Goal: Information Seeking & Learning: Learn about a topic

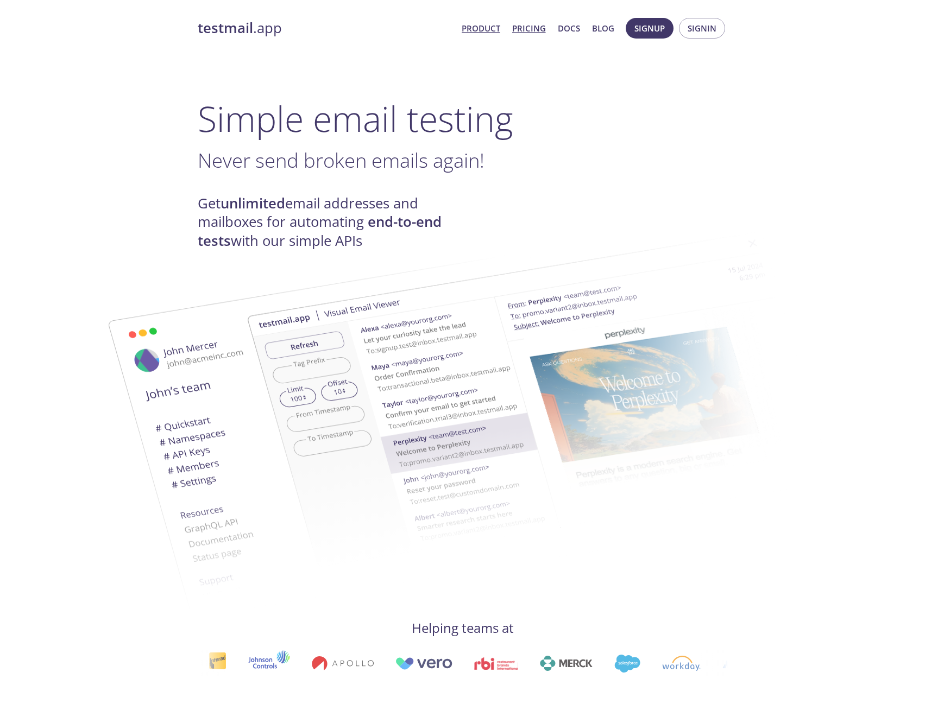
click at [525, 26] on link "Pricing" at bounding box center [529, 28] width 34 height 14
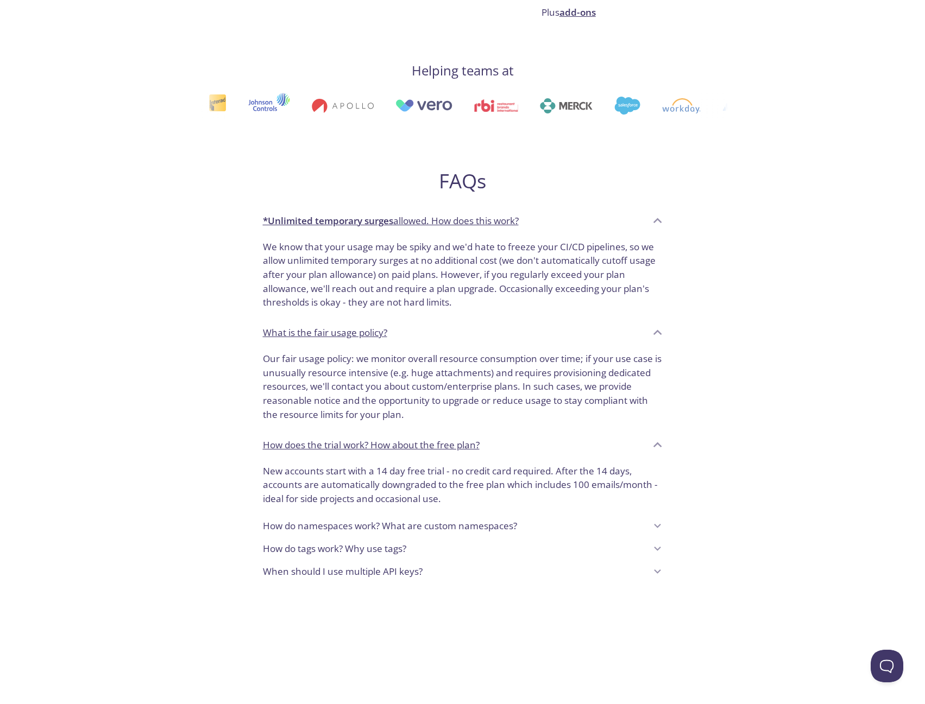
scroll to position [543, 0]
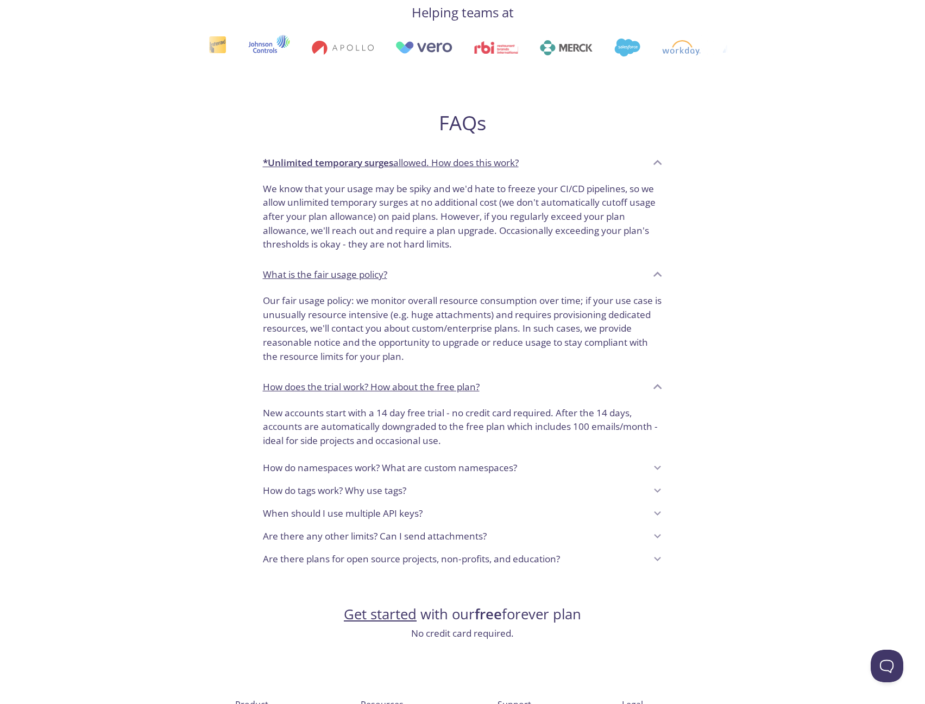
click at [455, 467] on p "How do namespaces work? What are custom namespaces?" at bounding box center [390, 468] width 254 height 14
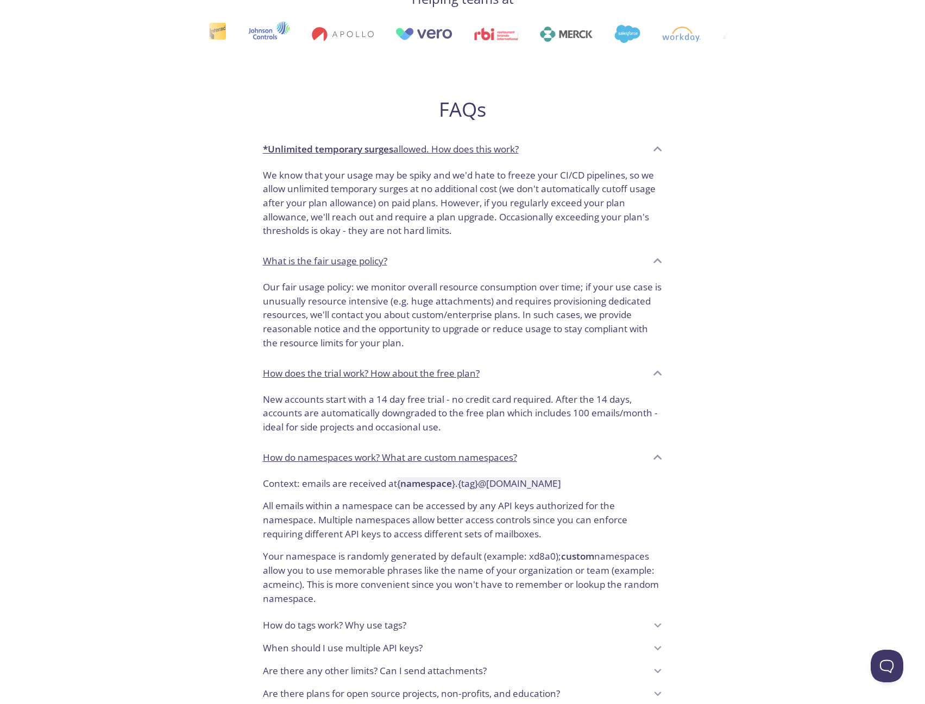
scroll to position [775, 0]
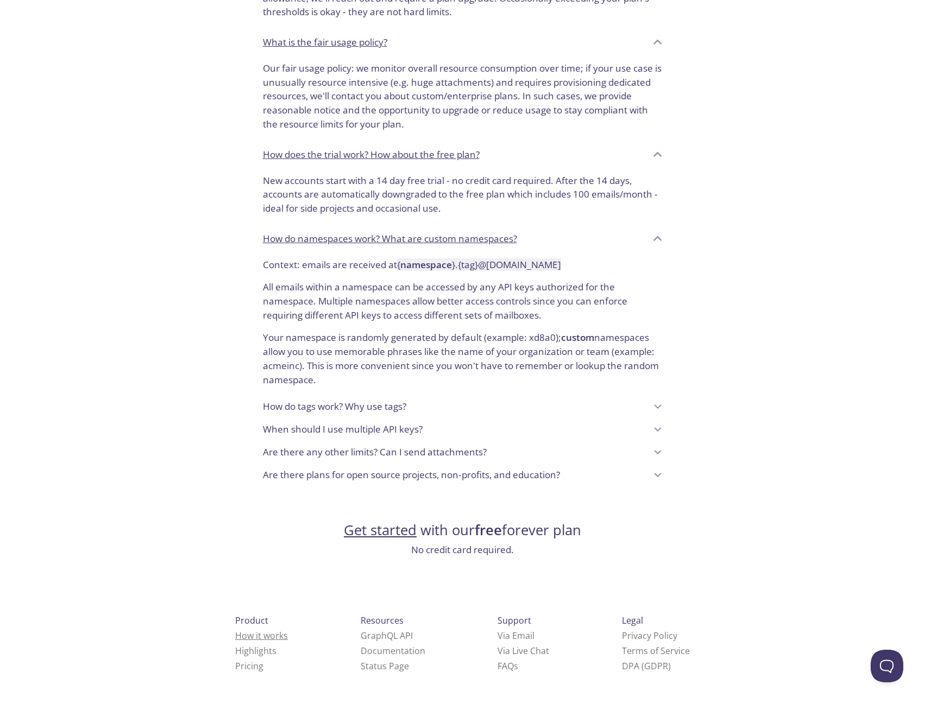
click at [235, 639] on link "How it works" at bounding box center [261, 636] width 53 height 12
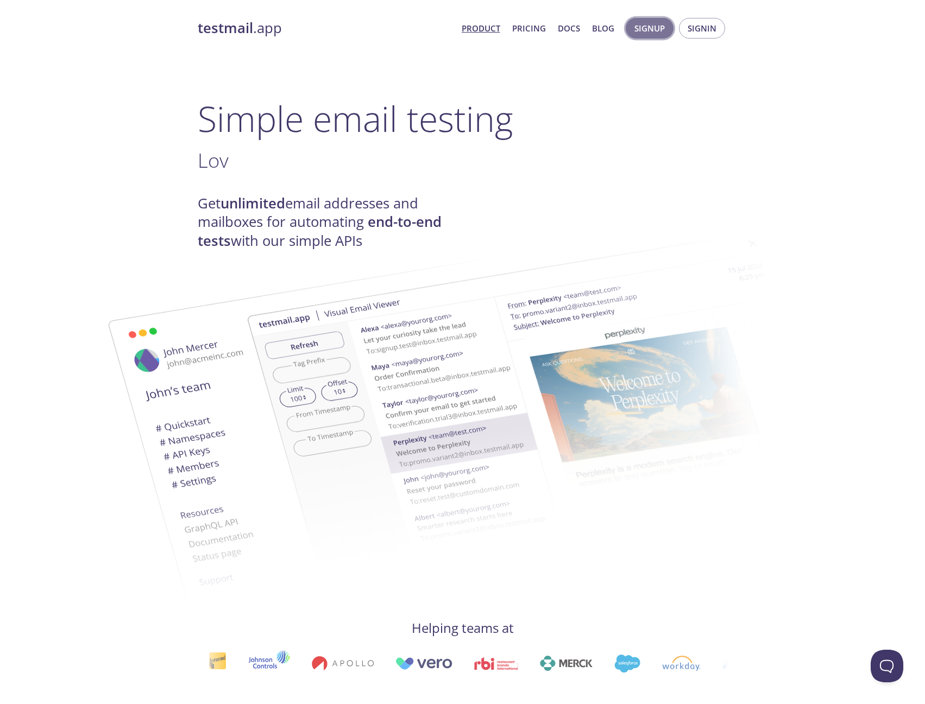
click at [641, 31] on span "Signup" at bounding box center [649, 28] width 30 height 14
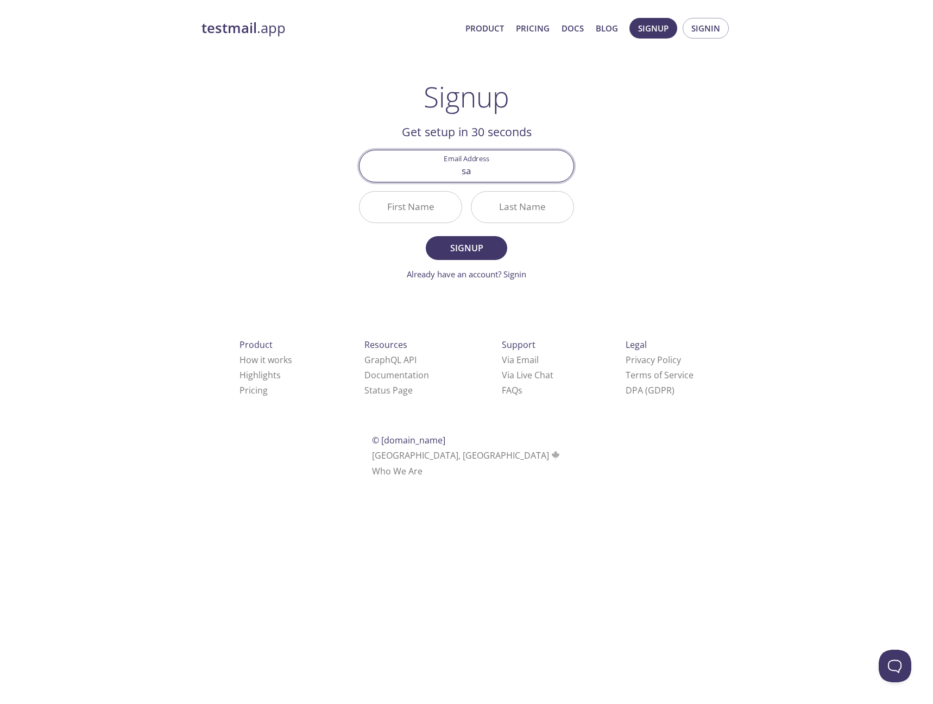
type input "[EMAIL_ADDRESS][DOMAIN_NAME]"
click at [406, 212] on input "First Name" at bounding box center [410, 207] width 102 height 31
type input "Sadjad"
type input "Siddiq"
click at [462, 251] on span "Signup" at bounding box center [467, 248] width 58 height 15
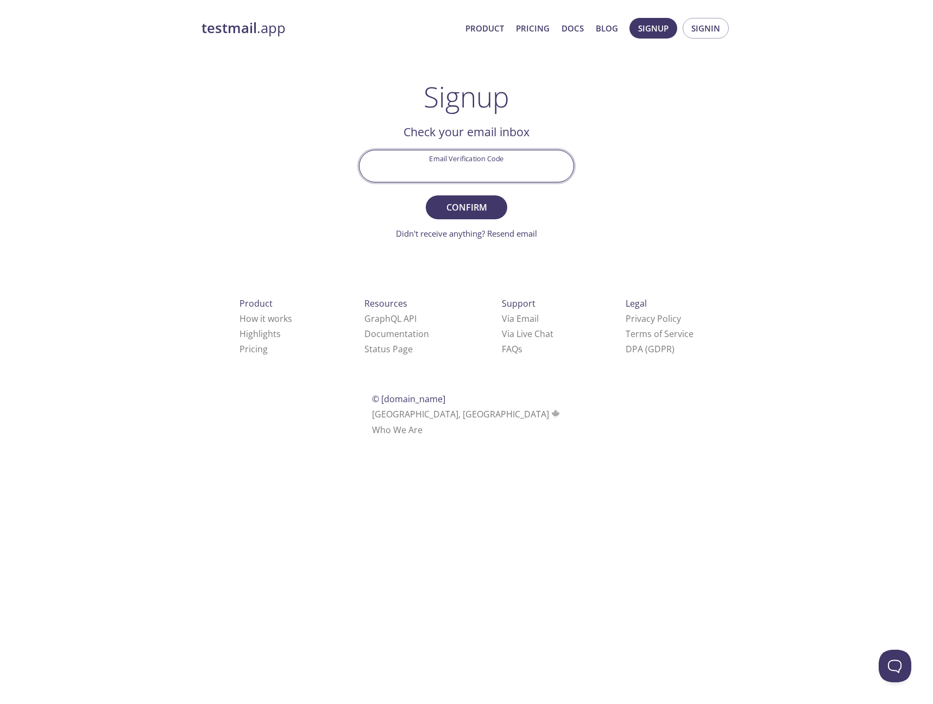
click at [544, 163] on input "Email Verification Code" at bounding box center [466, 165] width 214 height 31
paste input "HQA2J4R"
type input "HQA2J4R"
click at [496, 213] on button "Confirm" at bounding box center [466, 207] width 81 height 24
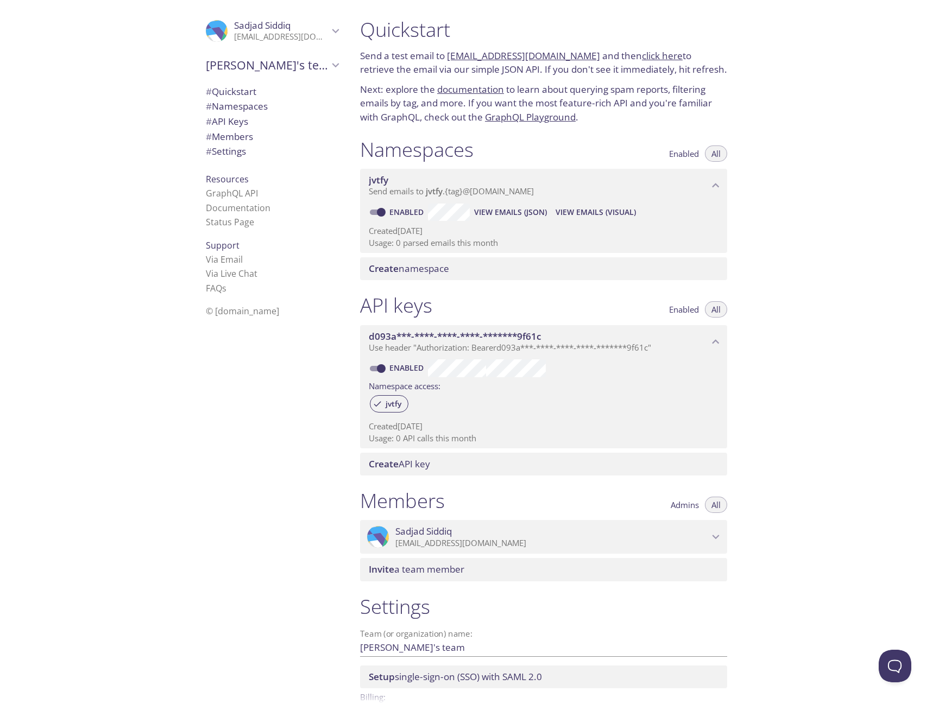
click at [456, 53] on link "[EMAIL_ADDRESS][DOMAIN_NAME]" at bounding box center [523, 55] width 153 height 12
click at [169, 374] on div ".cls-1 { fill: #6d5ca8; } .cls-2 { fill: #3fc191; } .cls-3 { fill: #3b4752; } .…" at bounding box center [175, 352] width 351 height 704
drag, startPoint x: 574, startPoint y: 55, endPoint x: 447, endPoint y: 56, distance: 126.5
click at [447, 56] on p "Send a test email to jvtfy.test@inbox.testmail.app and then click here to retri…" at bounding box center [543, 63] width 367 height 28
copy link "[EMAIL_ADDRESS][DOMAIN_NAME]"
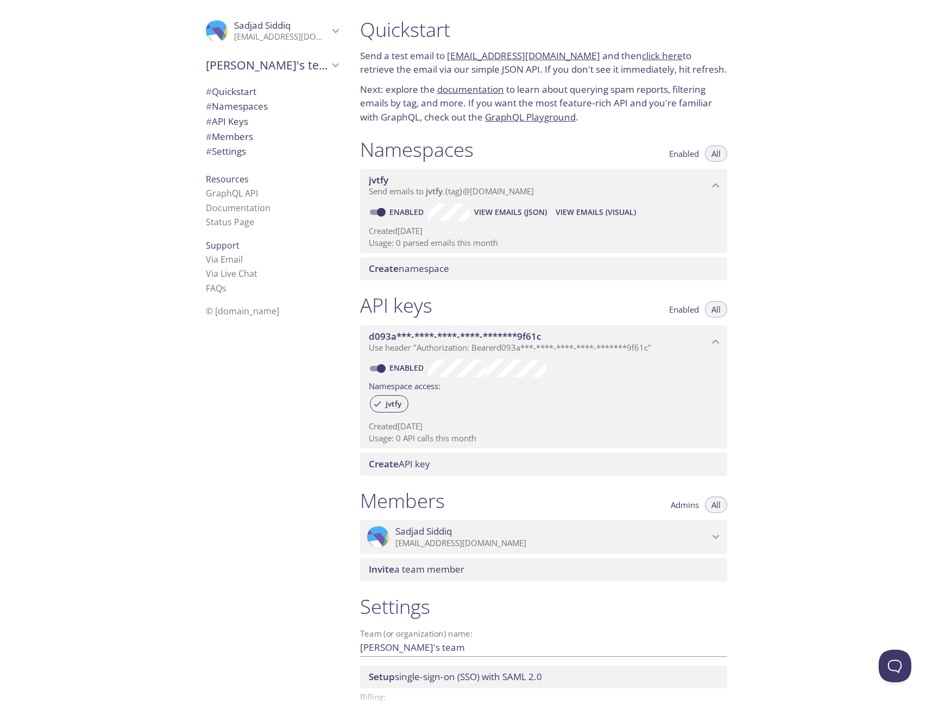
click at [642, 56] on link "click here" at bounding box center [662, 55] width 41 height 12
click at [642, 54] on link "click here" at bounding box center [662, 55] width 41 height 12
click at [452, 90] on link "documentation" at bounding box center [470, 89] width 67 height 12
click at [213, 289] on link "FAQ s" at bounding box center [216, 288] width 21 height 12
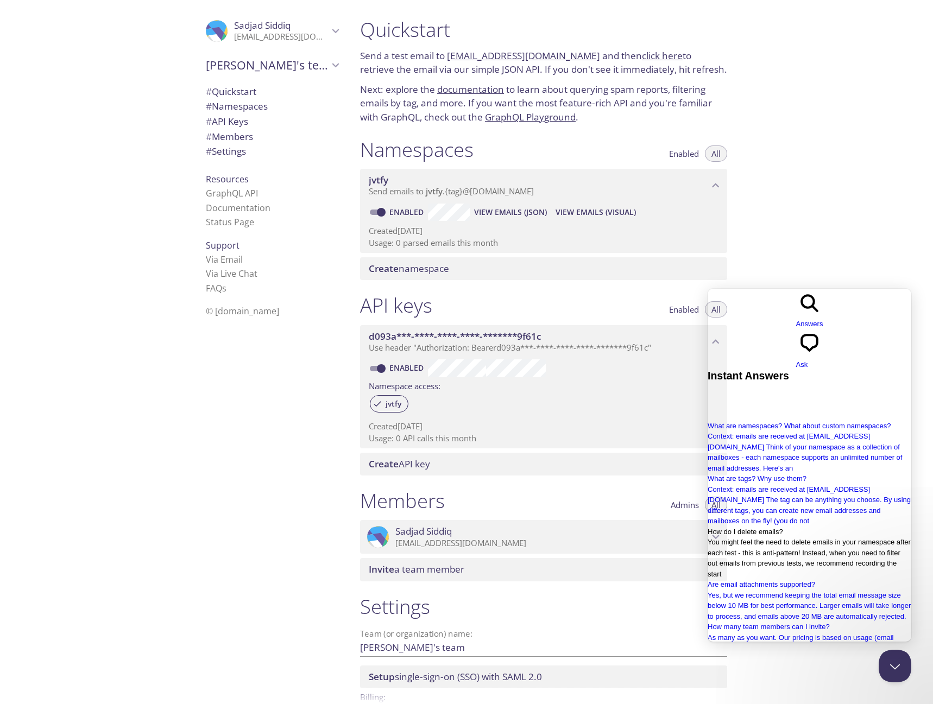
scroll to position [168, 0]
type input "free plan api"
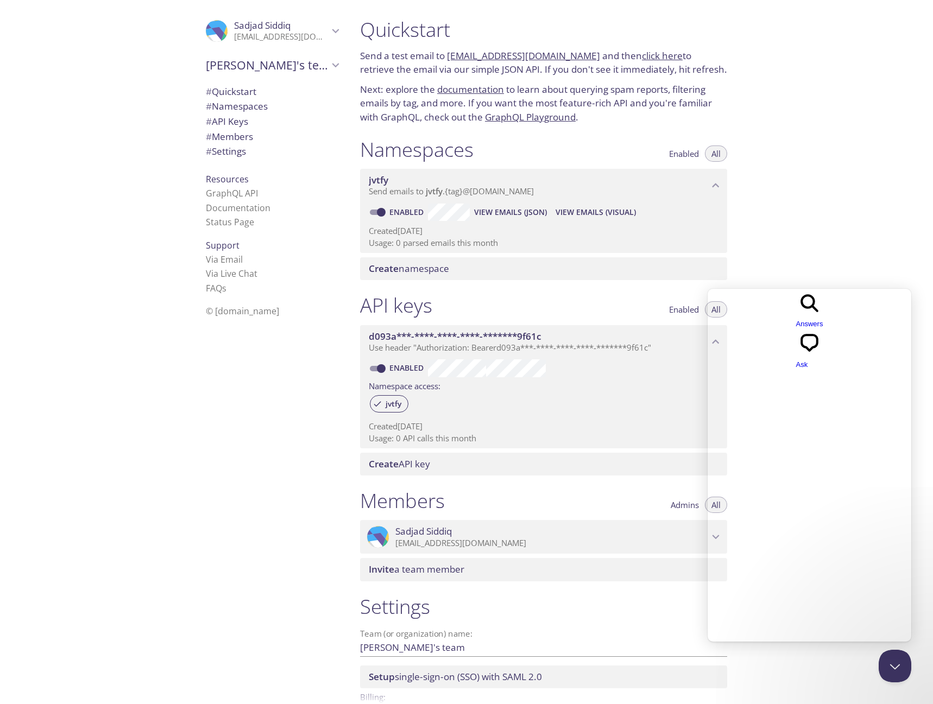
scroll to position [0, 0]
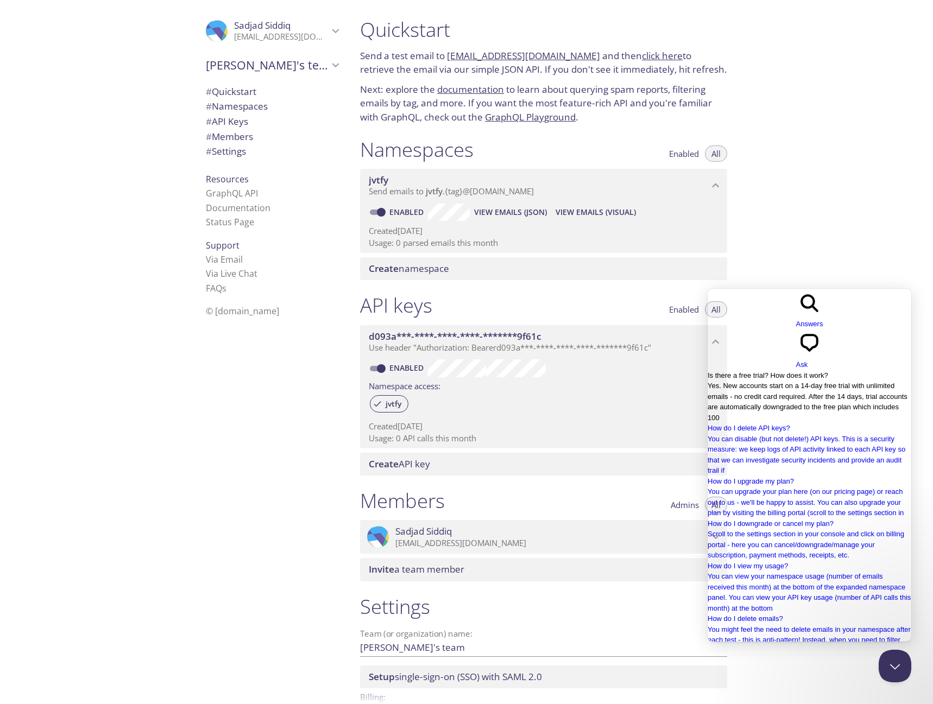
click at [817, 382] on span "Yes. New accounts start on a 14-day free trial with unlimited emails - no credi…" at bounding box center [807, 402] width 200 height 40
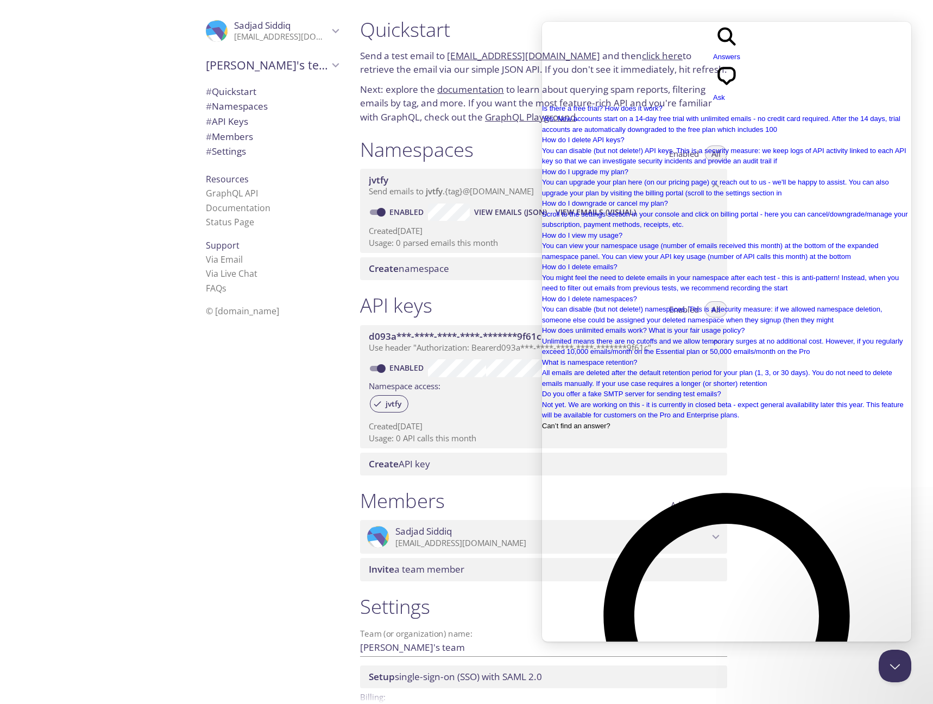
click at [888, 658] on button "Close Beacon popover" at bounding box center [892, 664] width 33 height 33
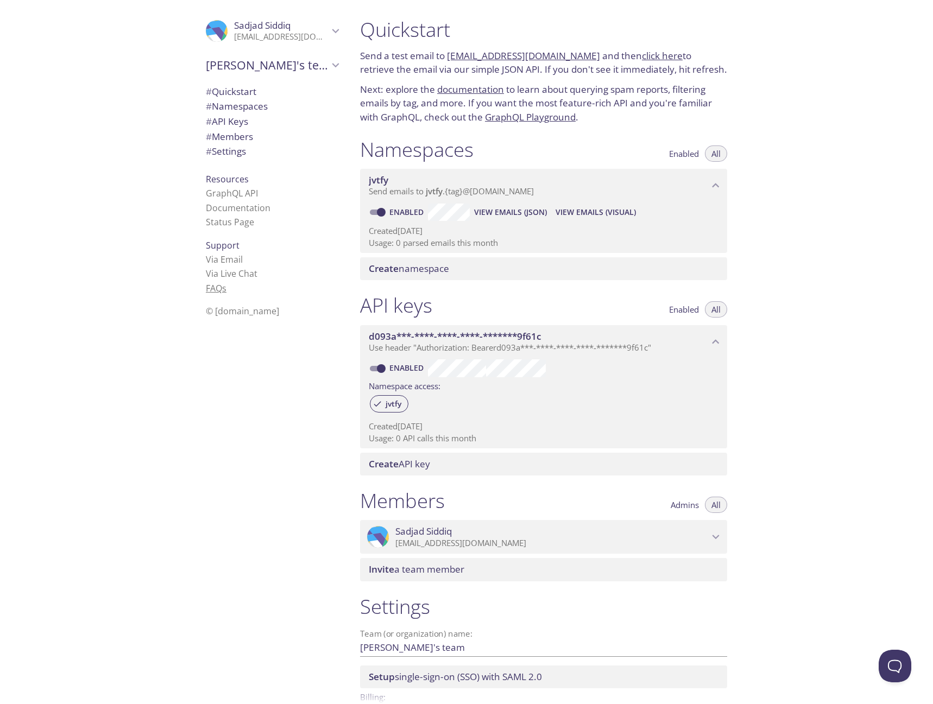
click at [212, 291] on link "FAQ s" at bounding box center [216, 288] width 21 height 12
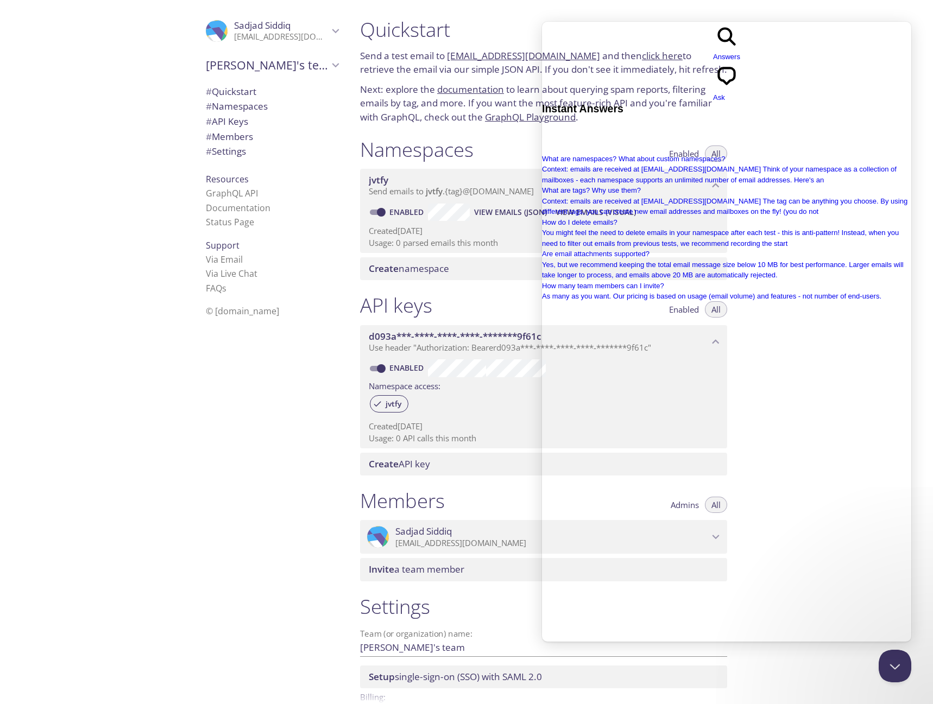
type input "free plan api"
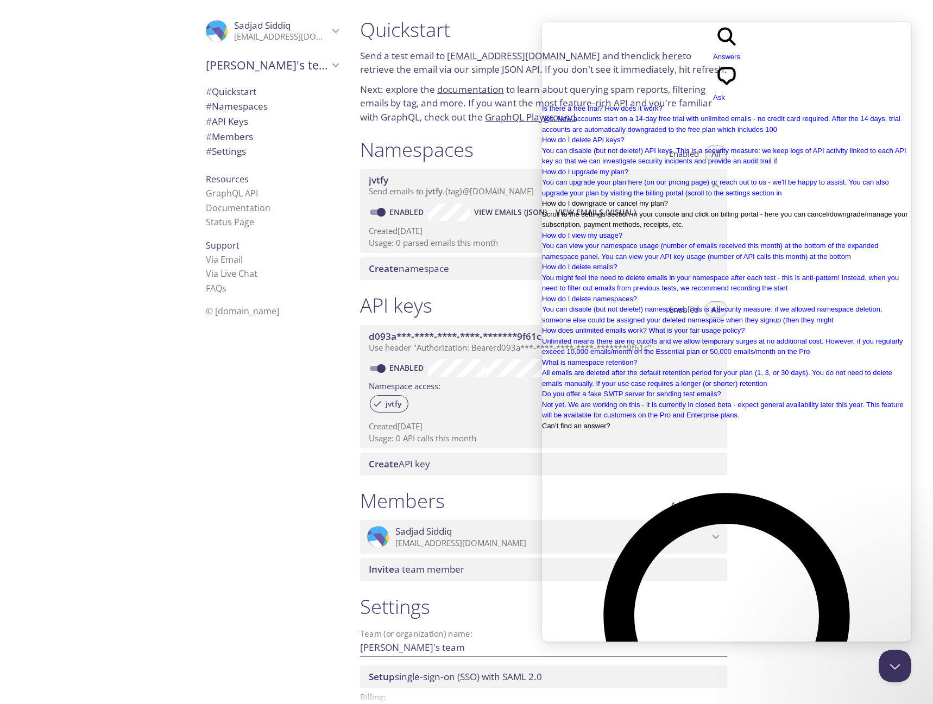
scroll to position [134, 0]
drag, startPoint x: 94, startPoint y: 34, endPoint x: 217, endPoint y: 14, distance: 123.8
click at [92, 34] on div ".cls-1 { fill: #6d5ca8; } .cls-2 { fill: #3fc191; } .cls-3 { fill: #3b4752; } .…" at bounding box center [175, 352] width 351 height 704
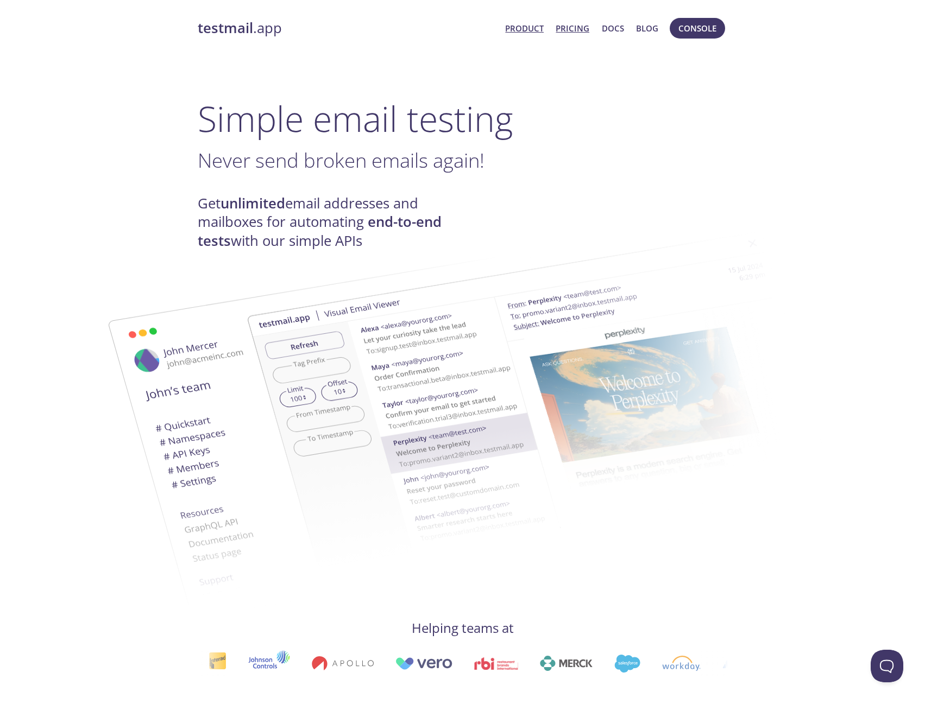
click at [576, 34] on link "Pricing" at bounding box center [572, 28] width 34 height 14
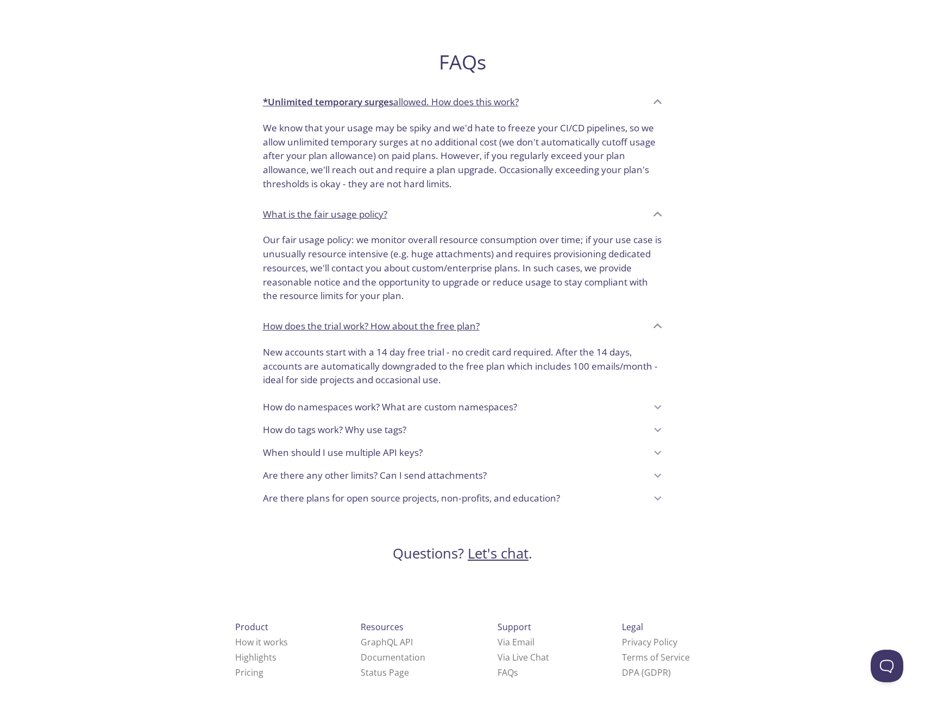
scroll to position [679, 0]
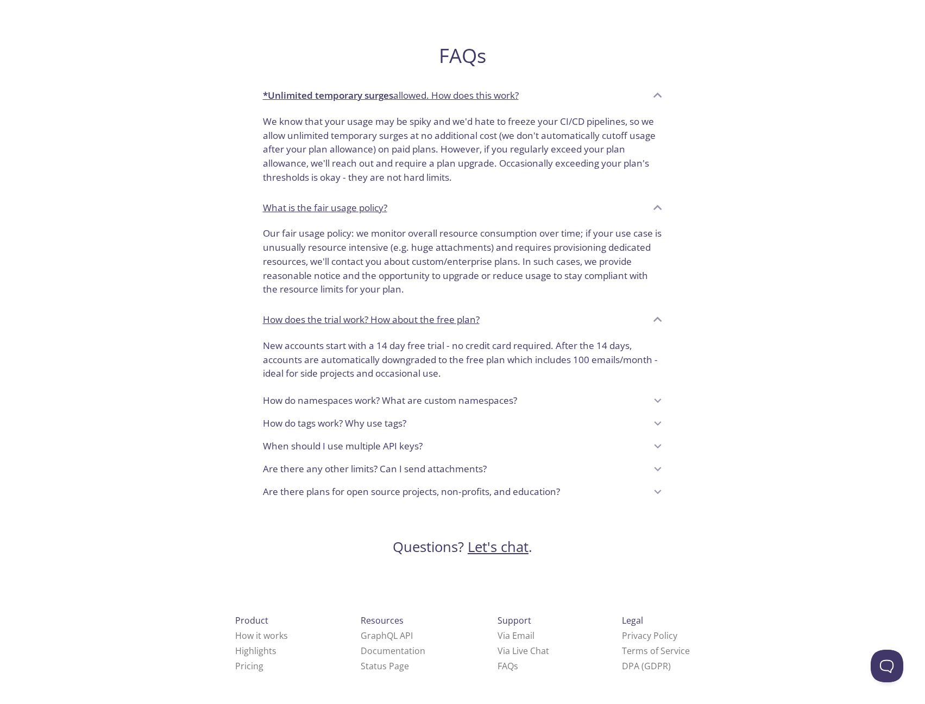
click at [418, 445] on p "When should I use multiple API keys?" at bounding box center [343, 446] width 160 height 14
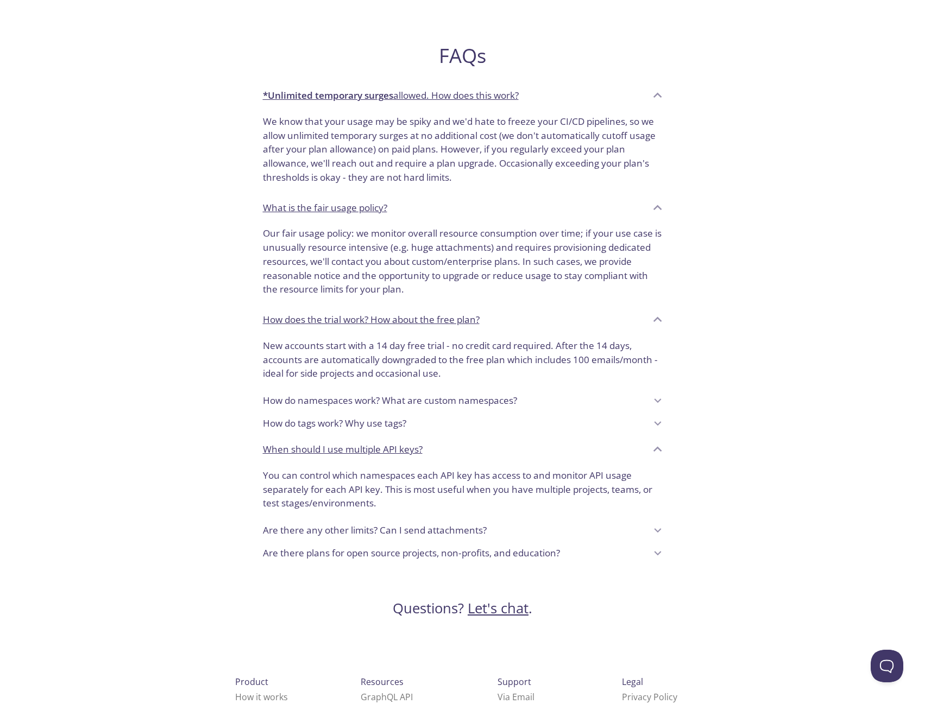
click at [446, 537] on p "Are there any other limits? Can I send attachments?" at bounding box center [375, 530] width 224 height 14
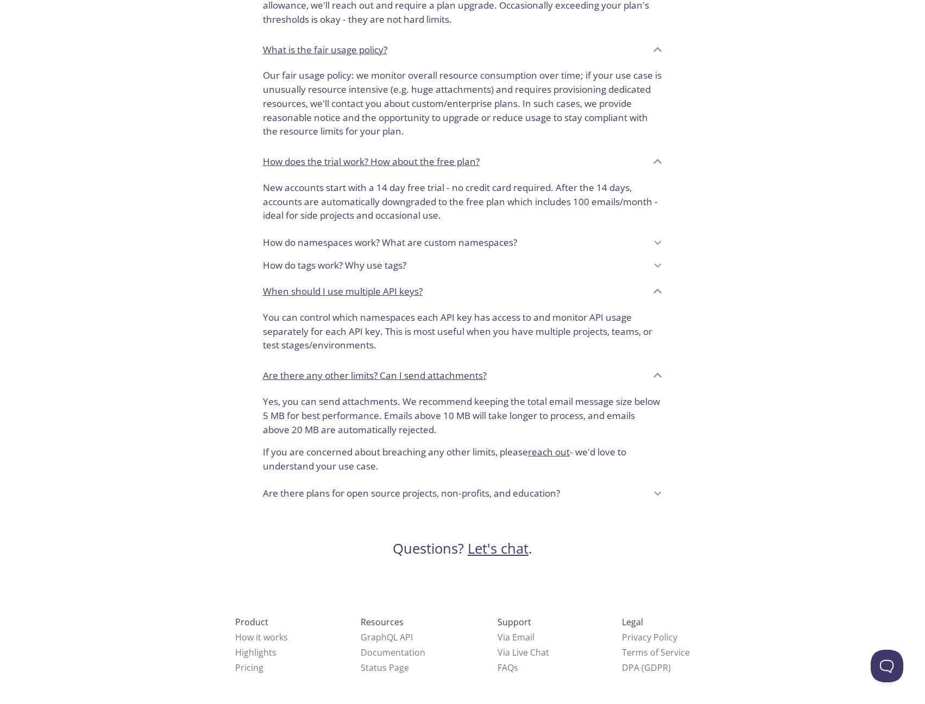
scroll to position [838, 0]
click at [509, 549] on link "Let's chat" at bounding box center [497, 547] width 61 height 19
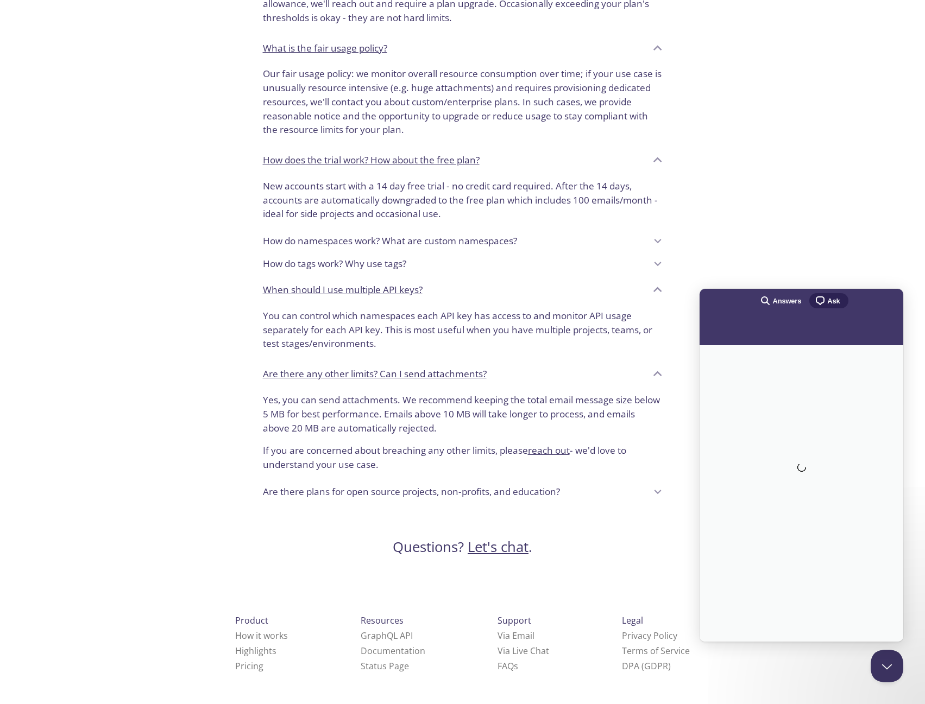
scroll to position [0, 0]
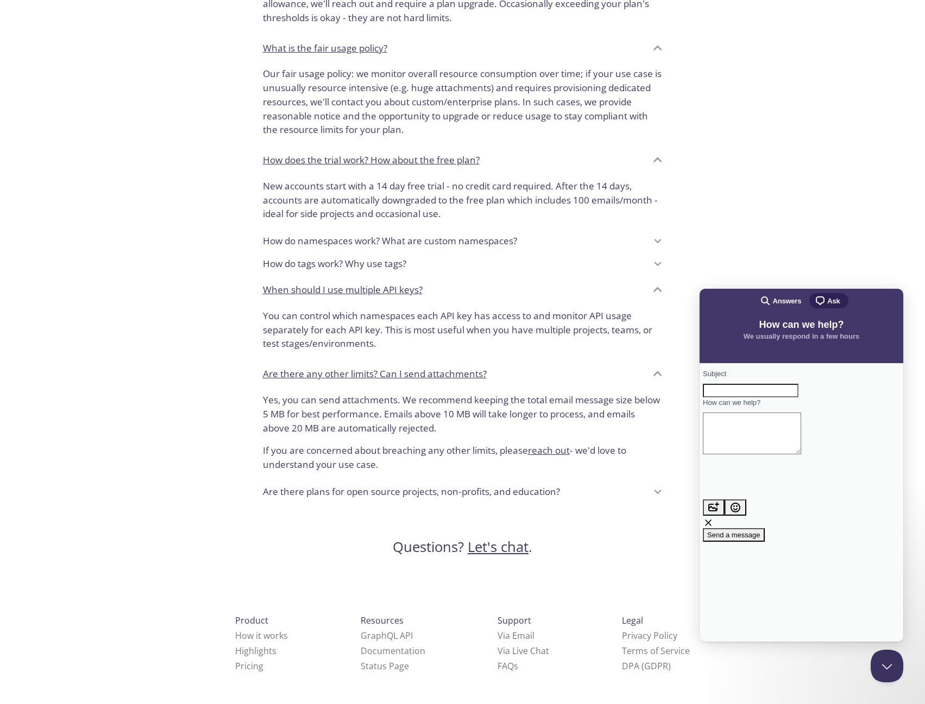
click at [768, 298] on span "search-medium" at bounding box center [765, 300] width 13 height 13
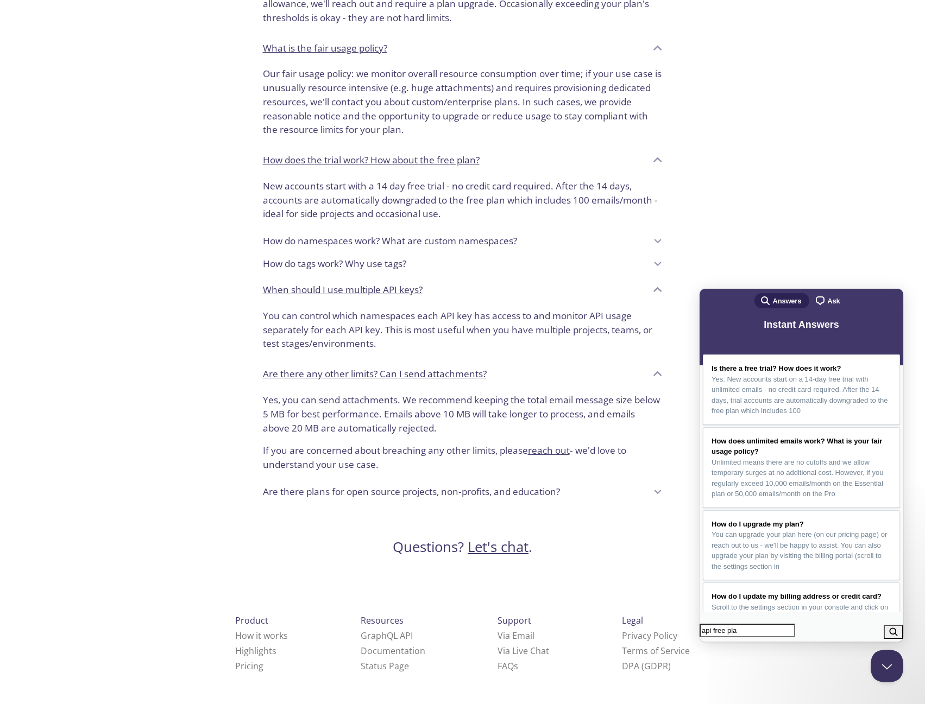
type input "api free plan"
click button "search" at bounding box center [893, 632] width 20 height 14
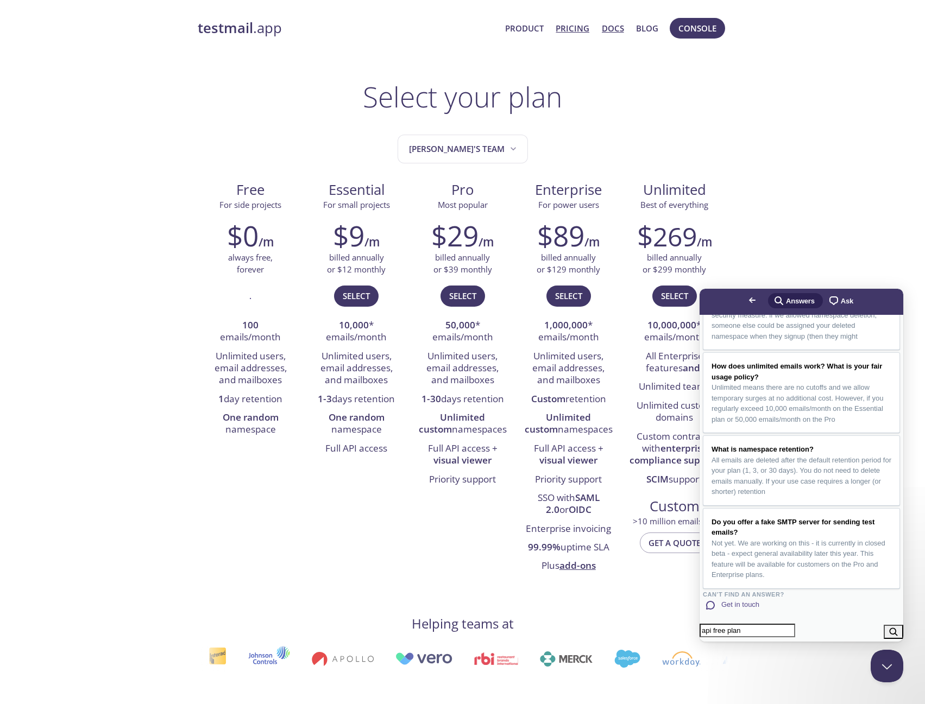
click at [610, 28] on link "Docs" at bounding box center [613, 28] width 22 height 14
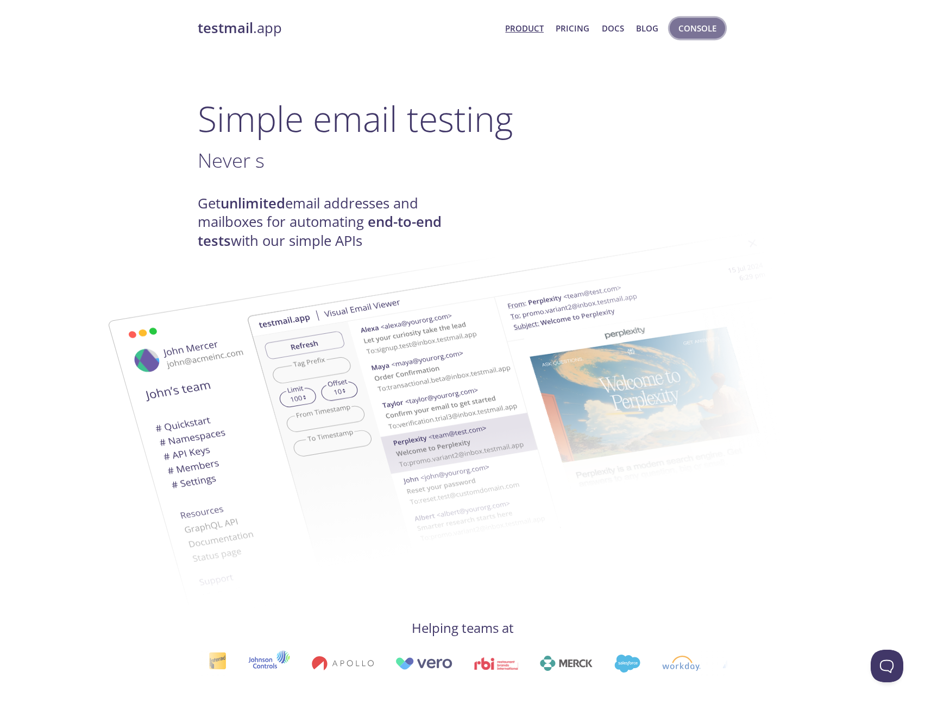
click at [683, 28] on span "Console" at bounding box center [697, 28] width 38 height 14
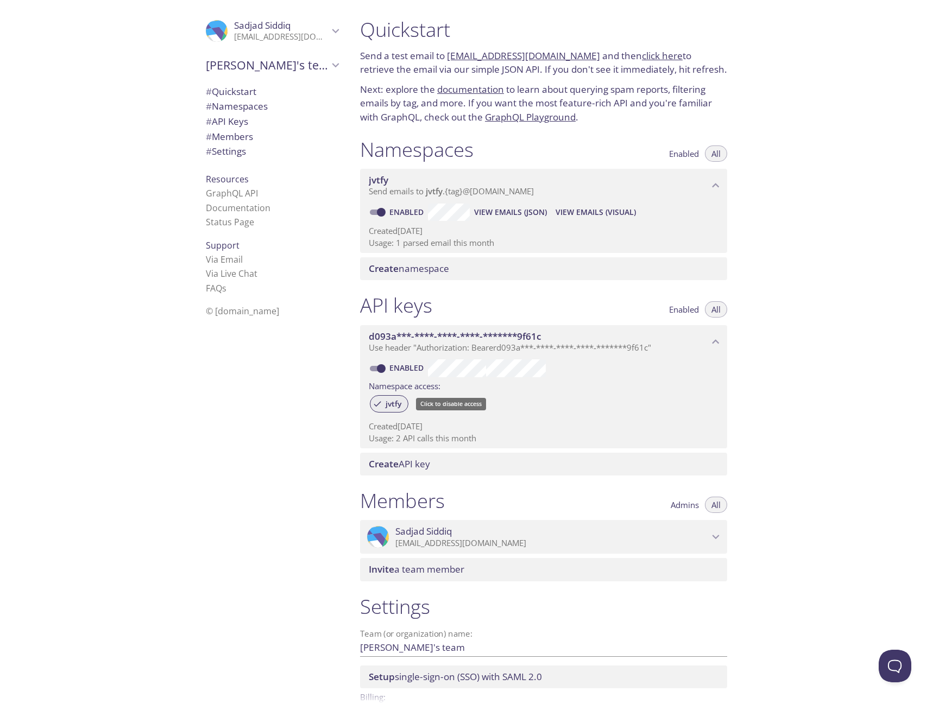
click at [393, 403] on span "jvtfy" at bounding box center [393, 404] width 29 height 10
click at [395, 403] on span "jvtfy" at bounding box center [393, 404] width 29 height 10
drag, startPoint x: 399, startPoint y: 404, endPoint x: 301, endPoint y: 388, distance: 98.5
click at [301, 388] on div ".cls-1 { fill: #6d5ca8; } .cls-2 { fill: #3fc191; } .cls-3 { fill: #3b4752; } .…" at bounding box center [269, 352] width 163 height 704
